Goal: Task Accomplishment & Management: Manage account settings

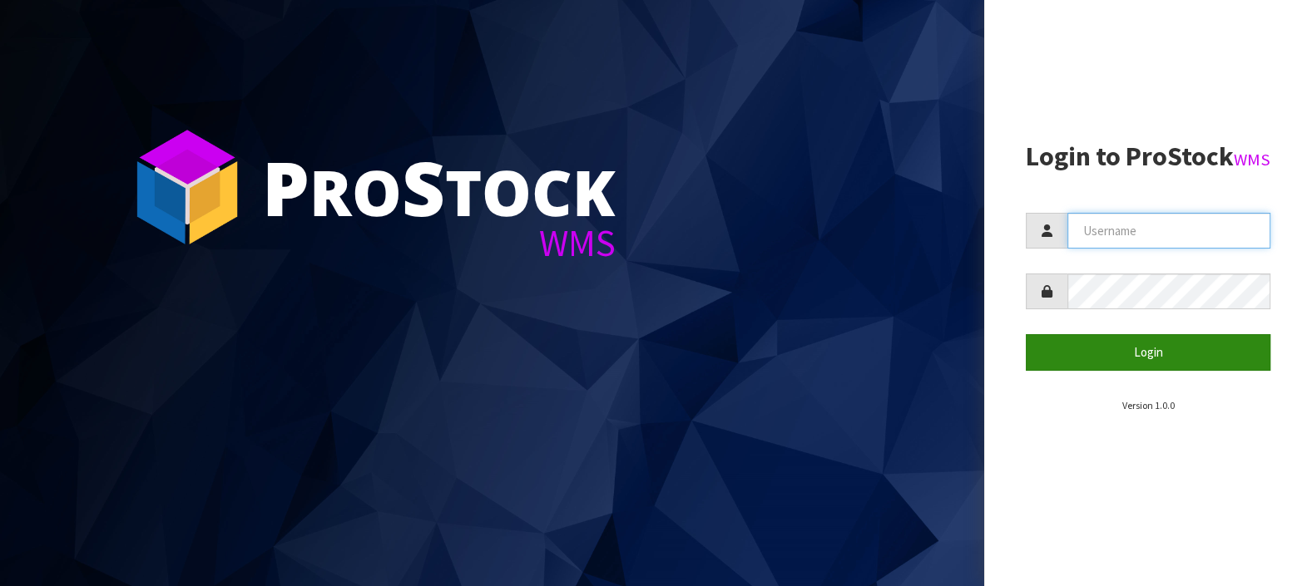
type input "LIFETIMEBRANDS"
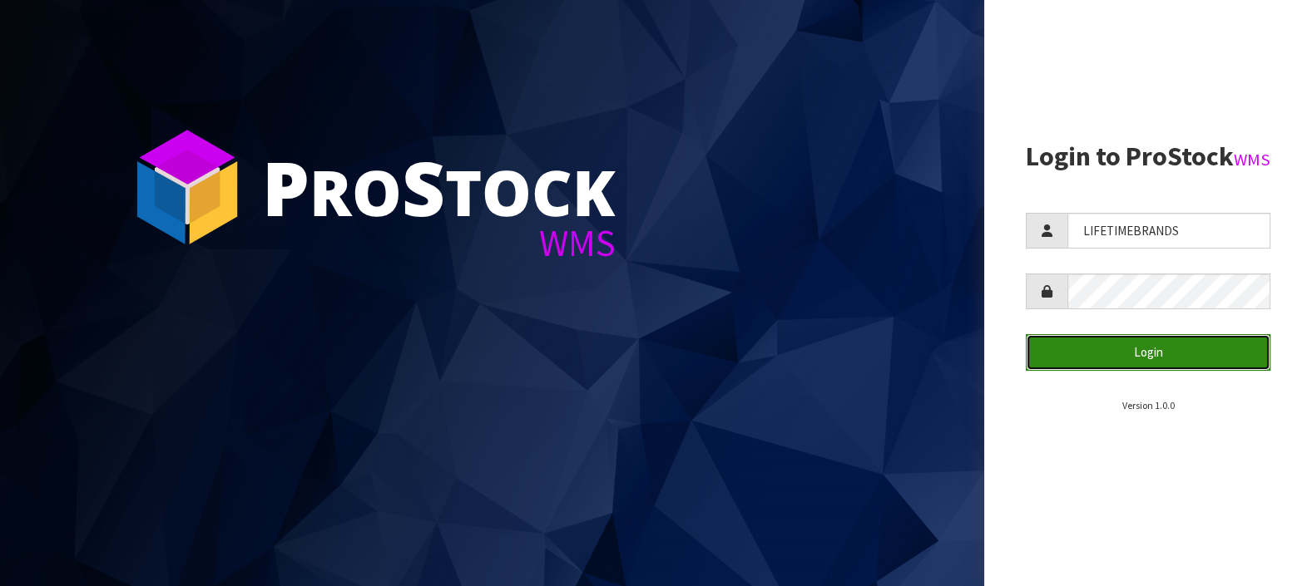
click at [1162, 370] on button "Login" at bounding box center [1148, 352] width 245 height 36
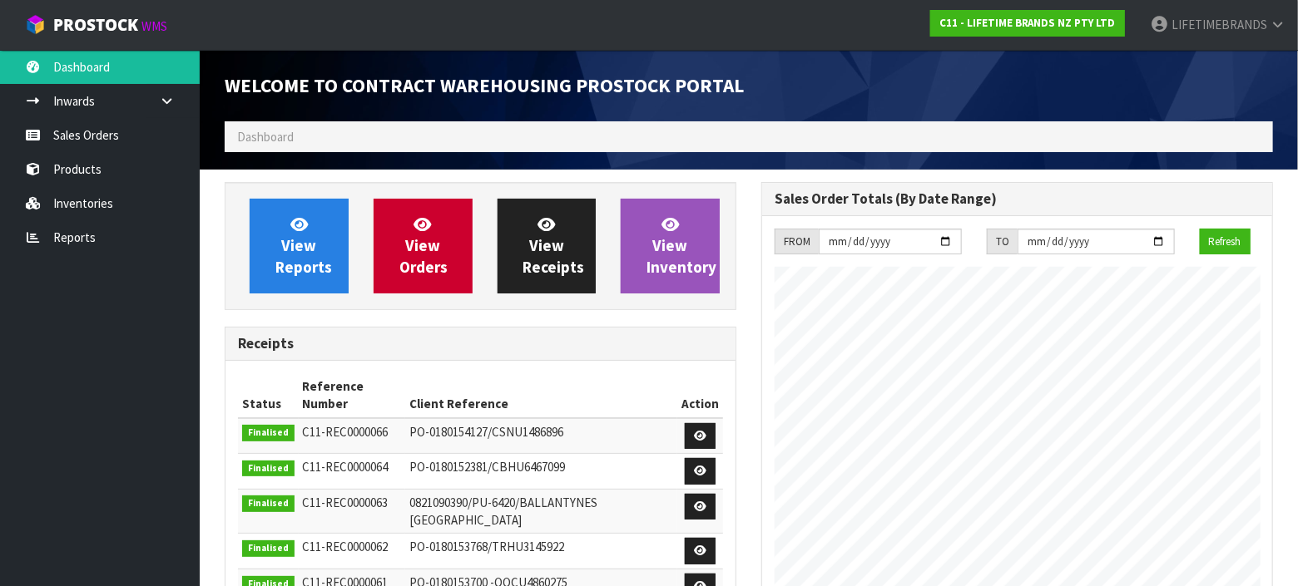
scroll to position [956, 537]
click at [102, 143] on link "Sales Orders" at bounding box center [100, 135] width 200 height 34
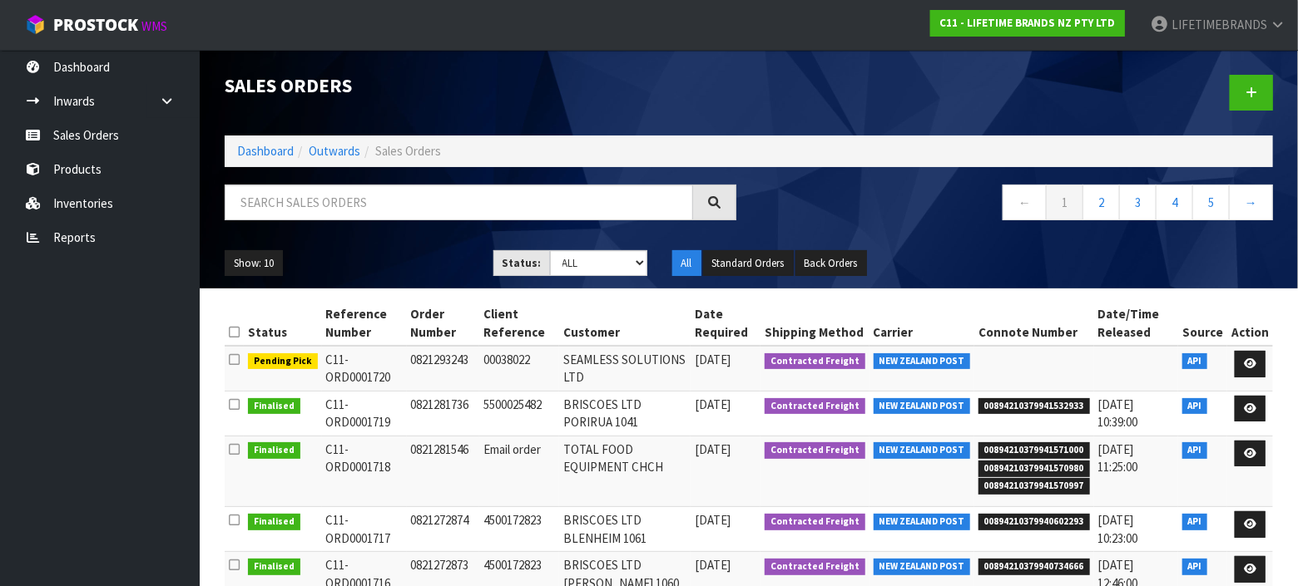
click at [324, 134] on div "Sales Orders" at bounding box center [748, 93] width 1073 height 86
click at [111, 140] on link "Sales Orders" at bounding box center [100, 135] width 200 height 34
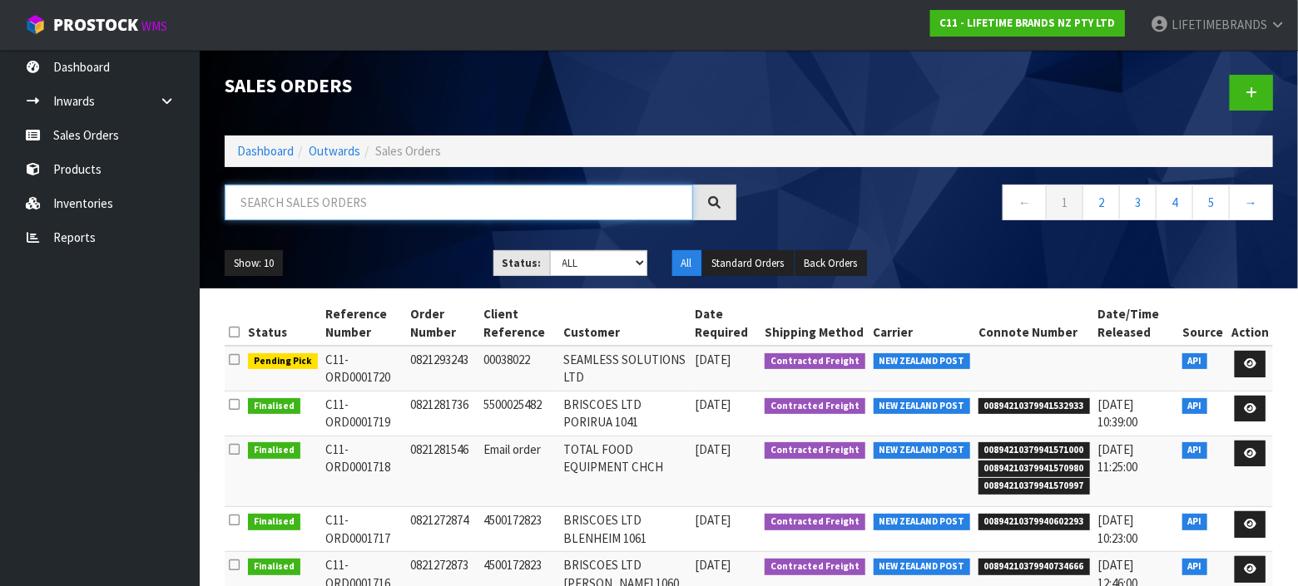
click at [364, 203] on input "text" at bounding box center [459, 203] width 468 height 36
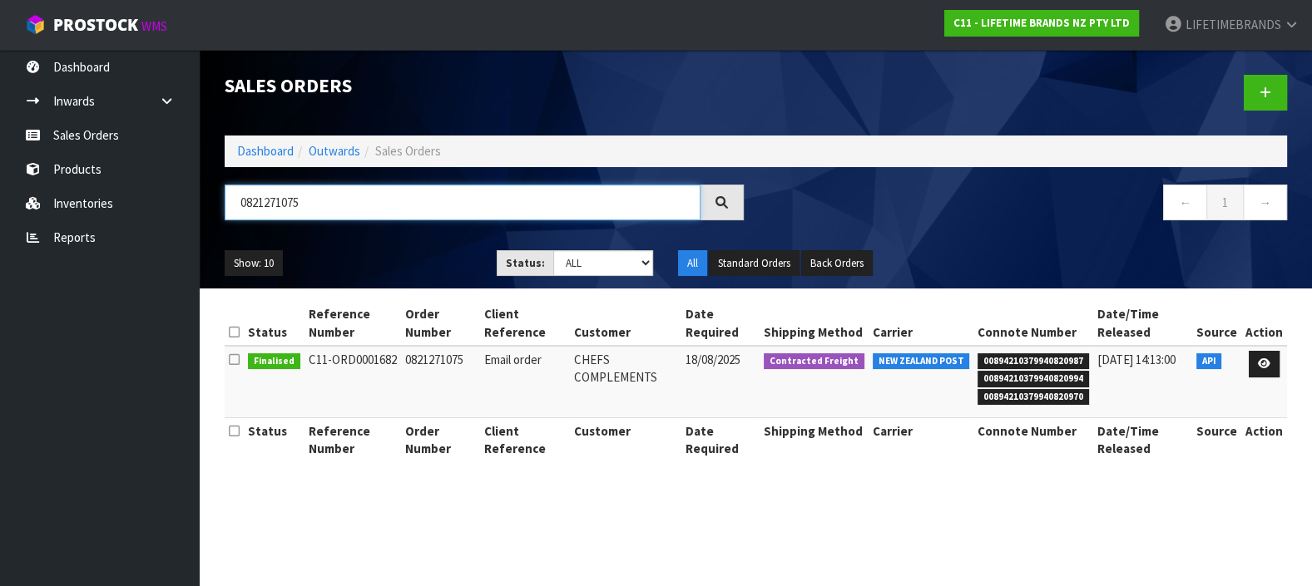
type input "0821271075"
click at [1268, 359] on icon at bounding box center [1264, 364] width 12 height 11
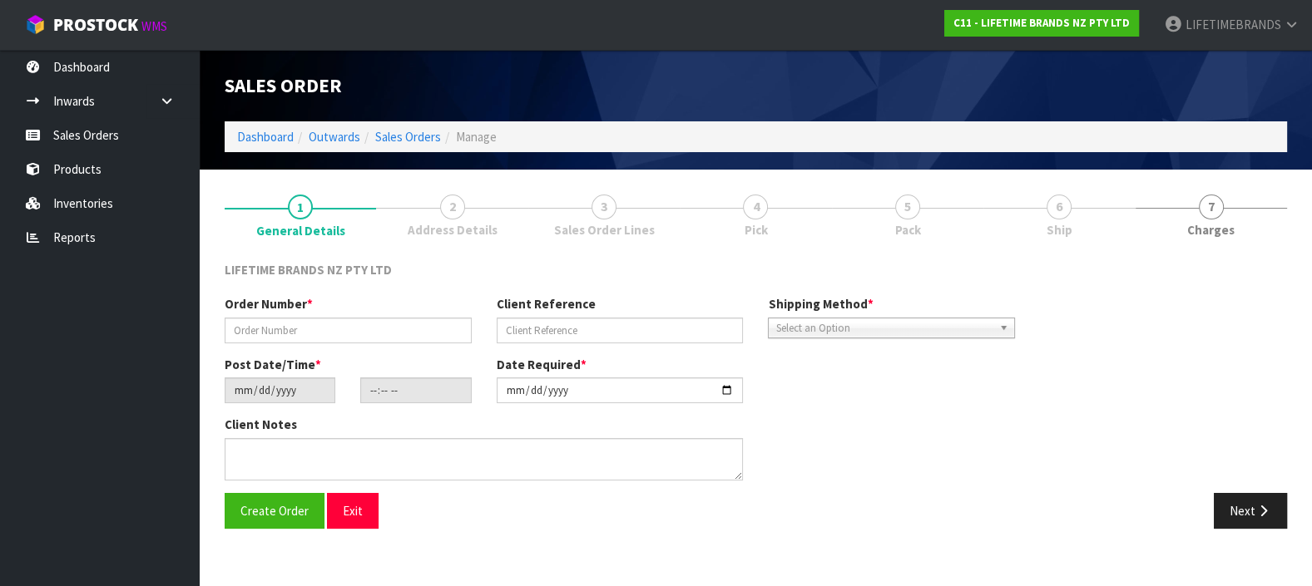
type input "0821271075"
type input "Email order"
type input "[DATE]"
type input "08:23:40.000"
type input "[DATE]"
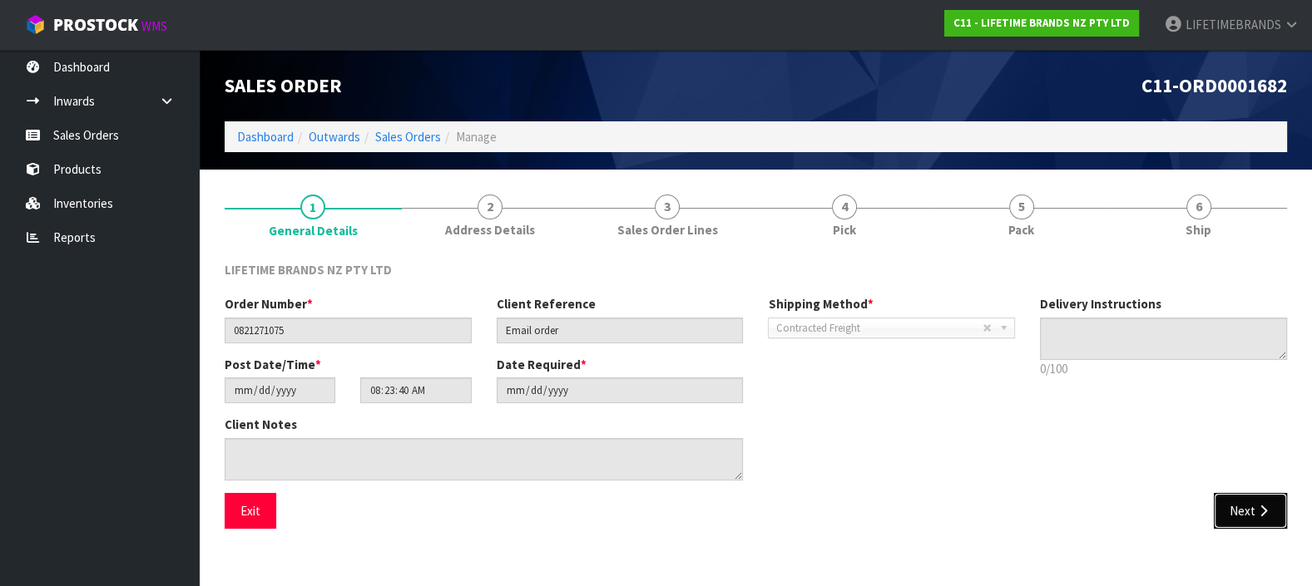
click at [1270, 505] on icon "button" at bounding box center [1263, 511] width 16 height 12
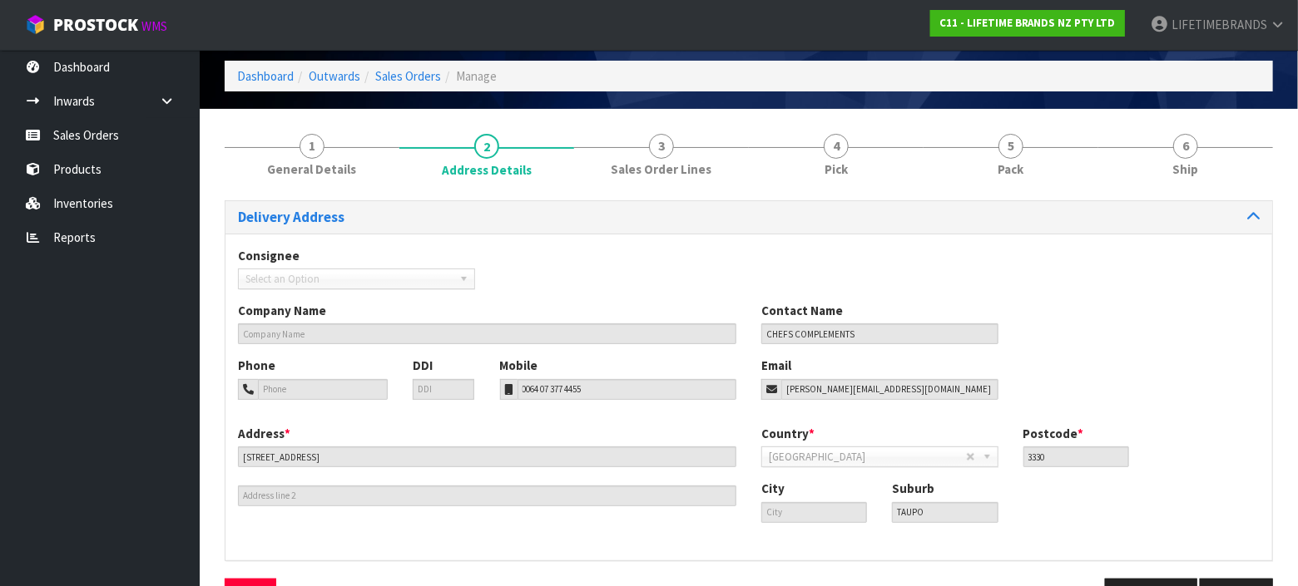
scroll to position [112, 0]
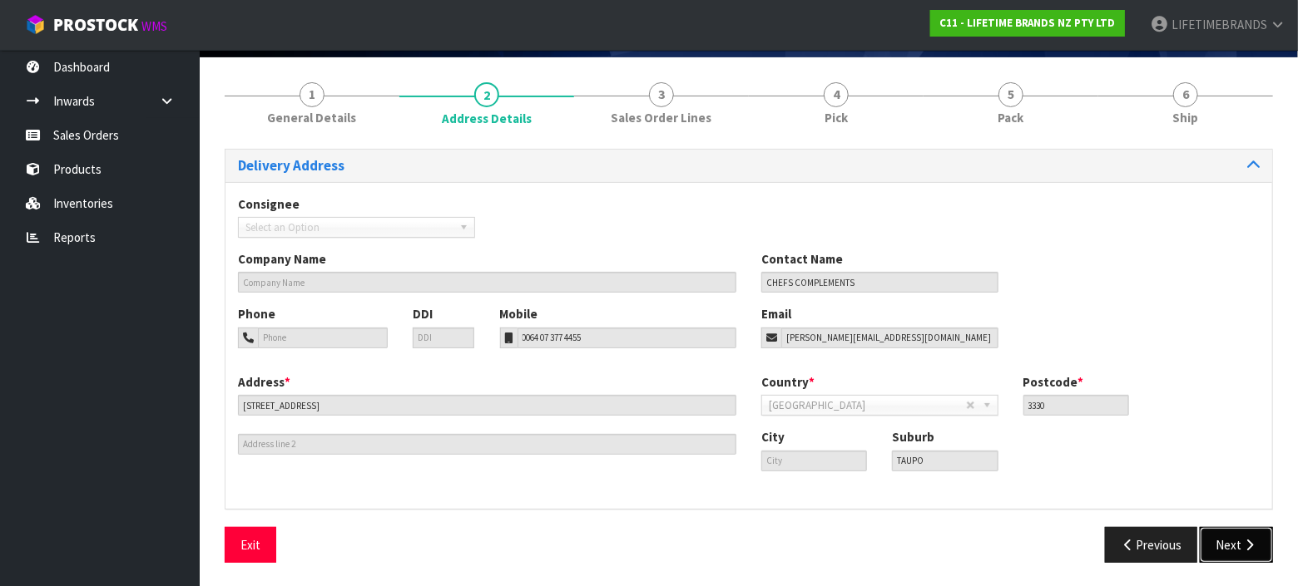
click at [1240, 549] on button "Next" at bounding box center [1236, 545] width 73 height 36
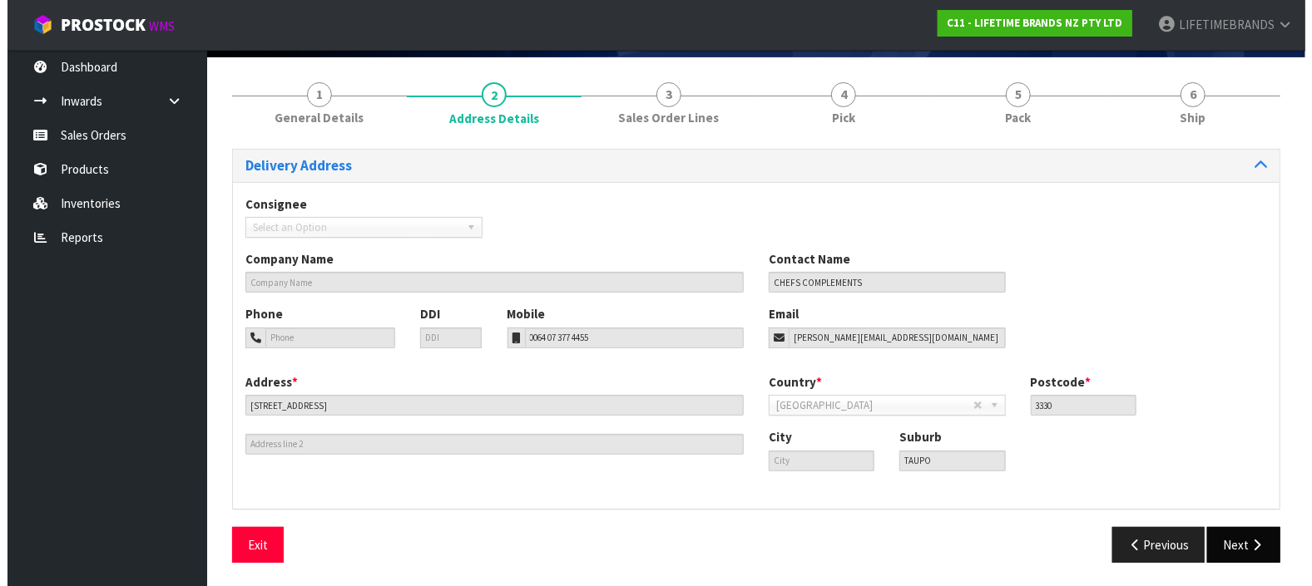
scroll to position [0, 0]
